Goal: Browse casually

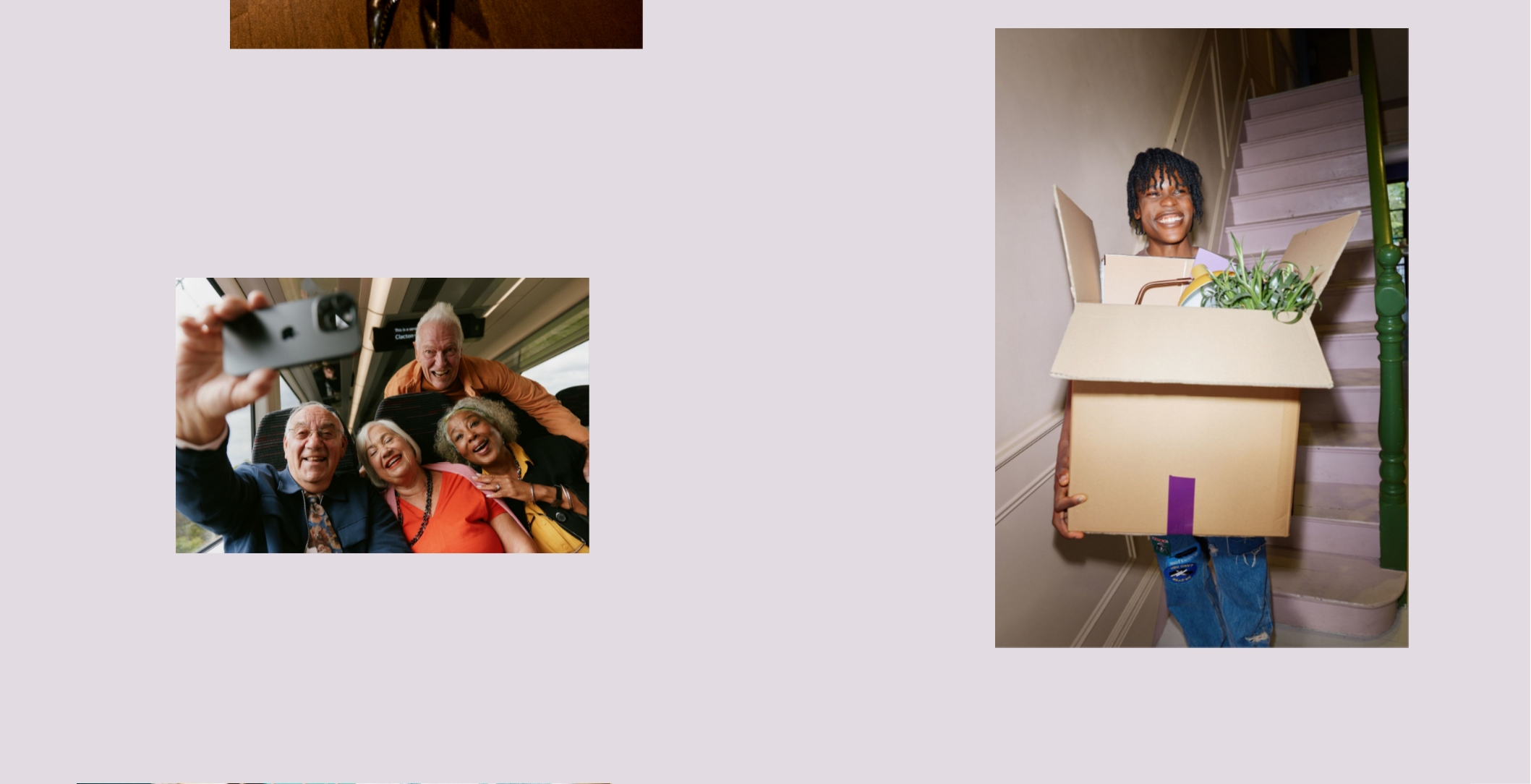
scroll to position [3428, 0]
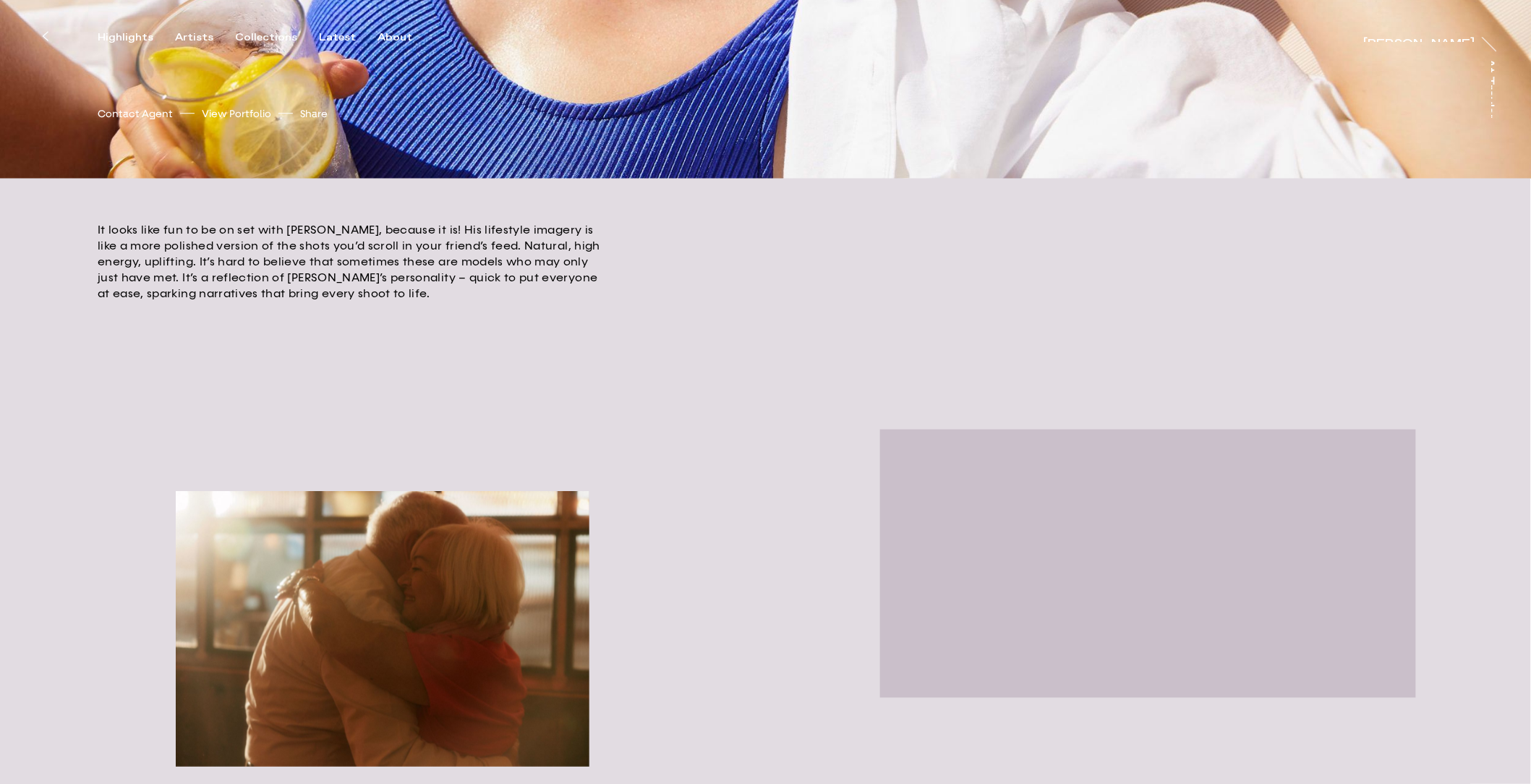
scroll to position [736, 0]
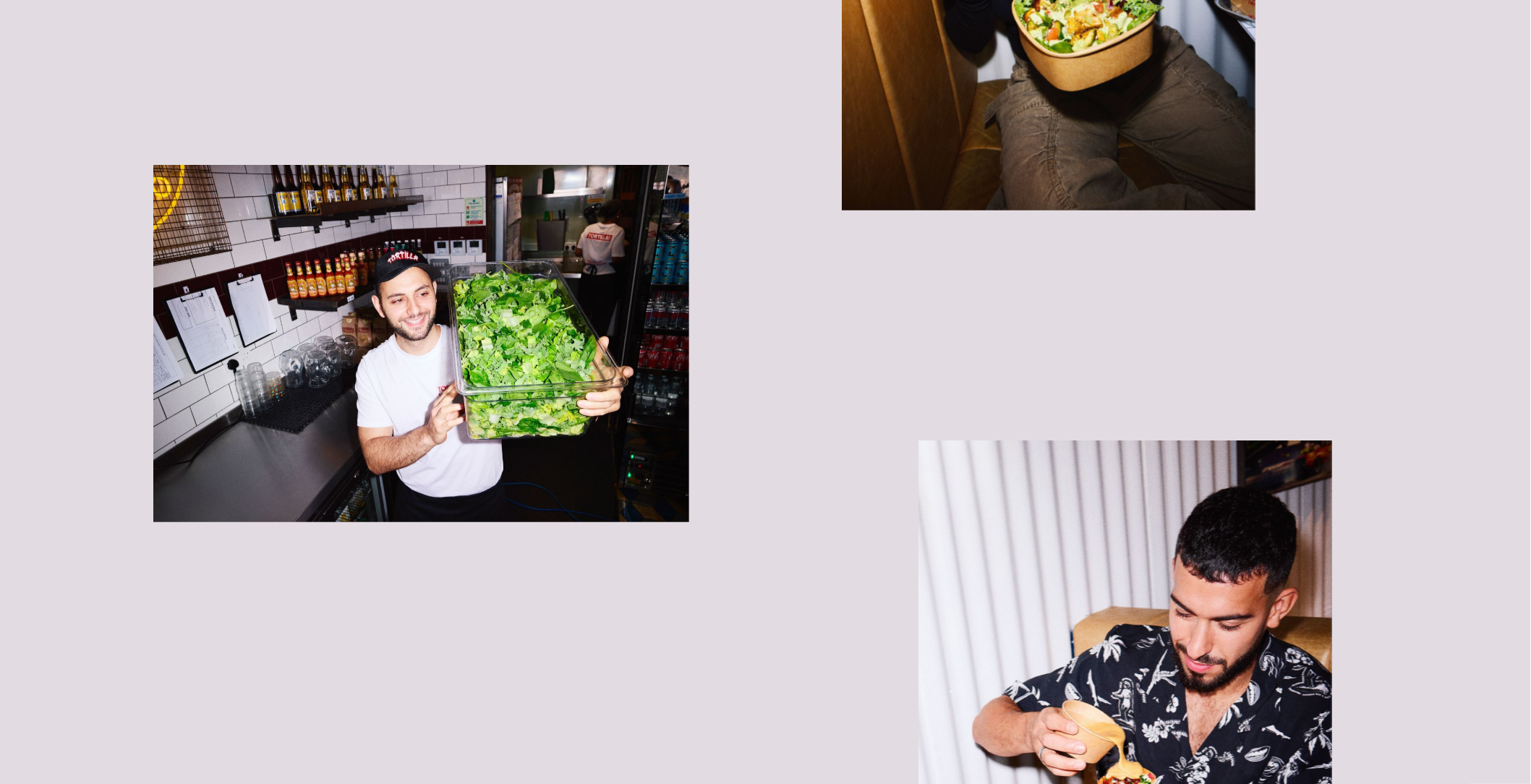
scroll to position [2176, 0]
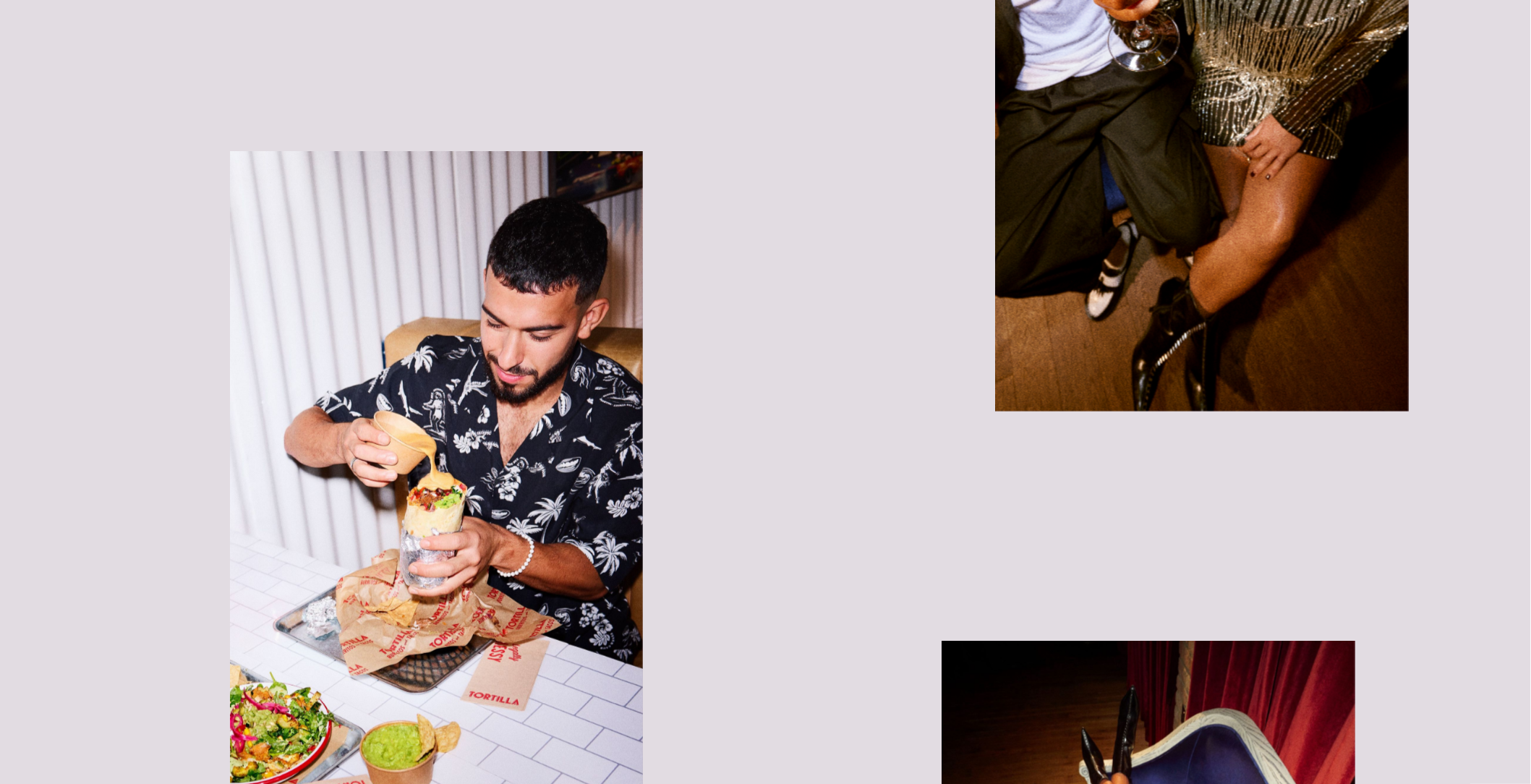
scroll to position [2873, 0]
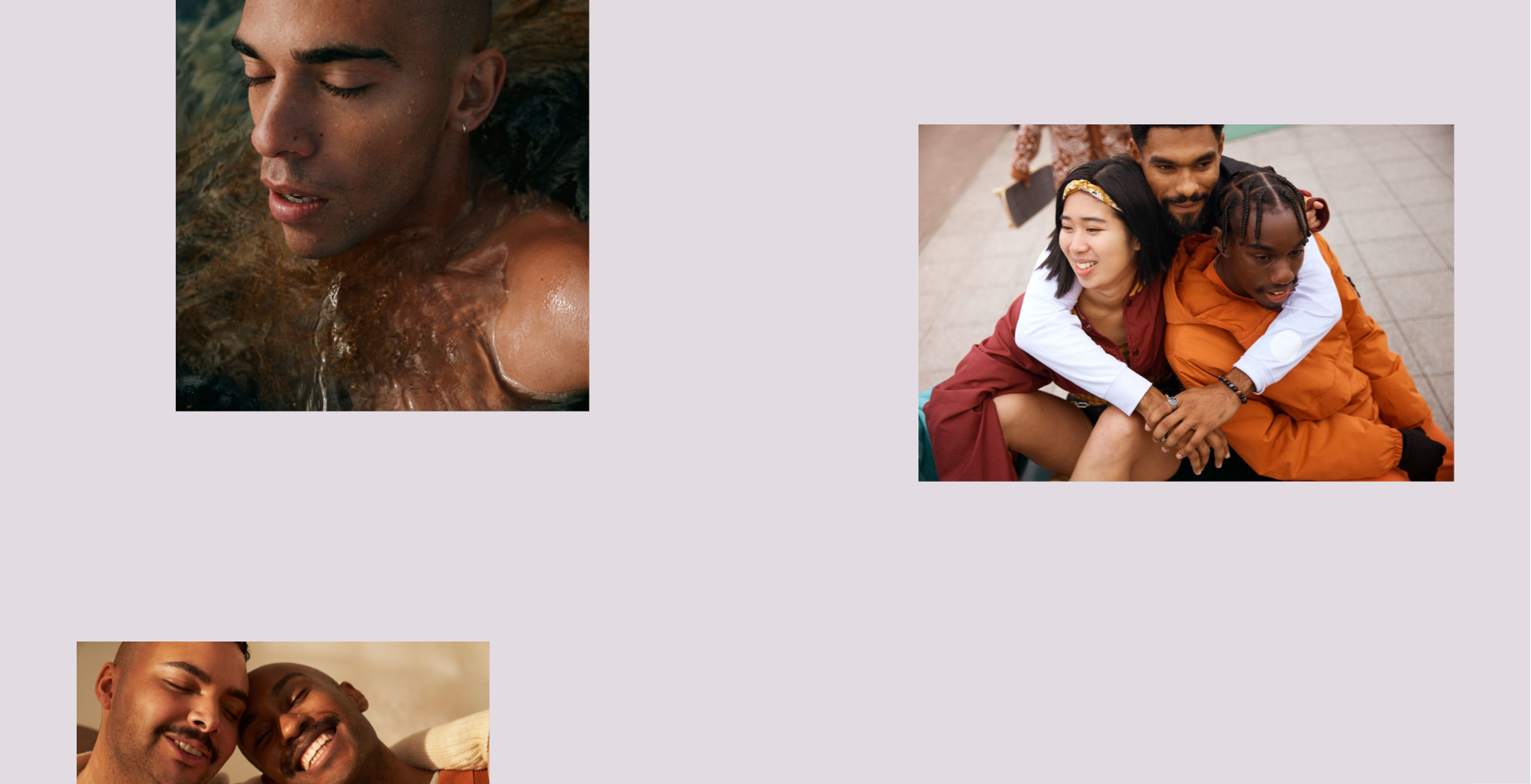
scroll to position [9523, 0]
